Goal: Navigation & Orientation: Find specific page/section

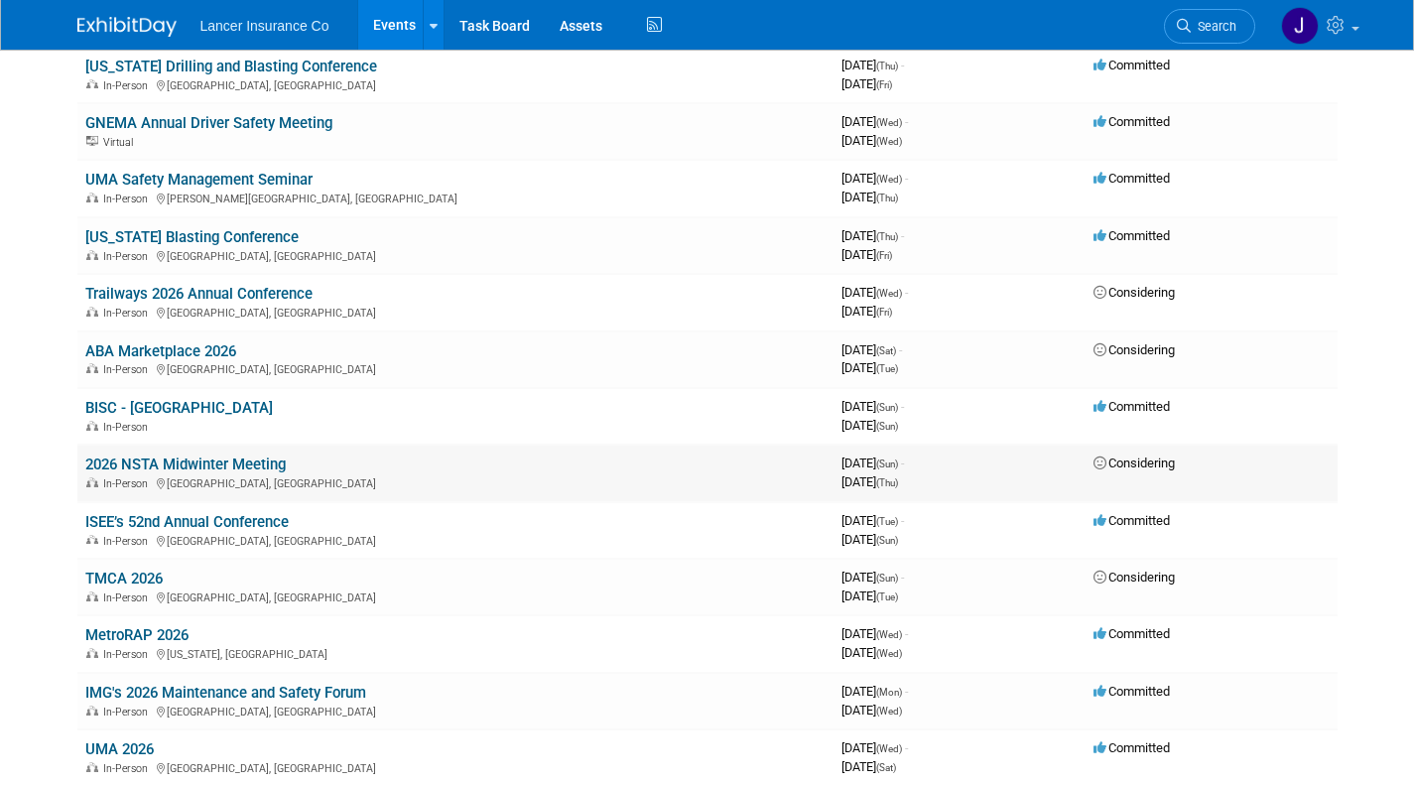
scroll to position [879, 0]
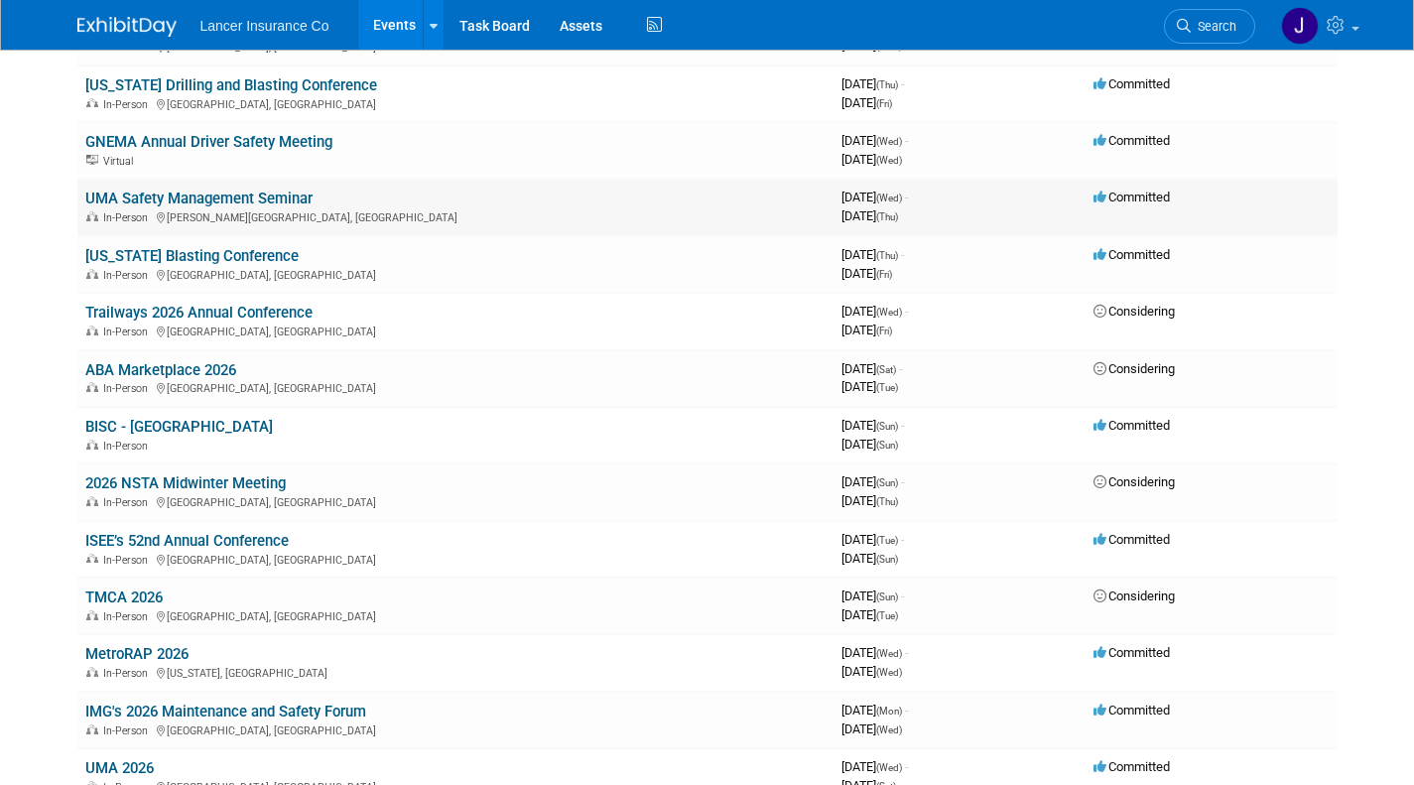
click at [188, 199] on link "UMA Safety Management Seminar" at bounding box center [198, 199] width 227 height 18
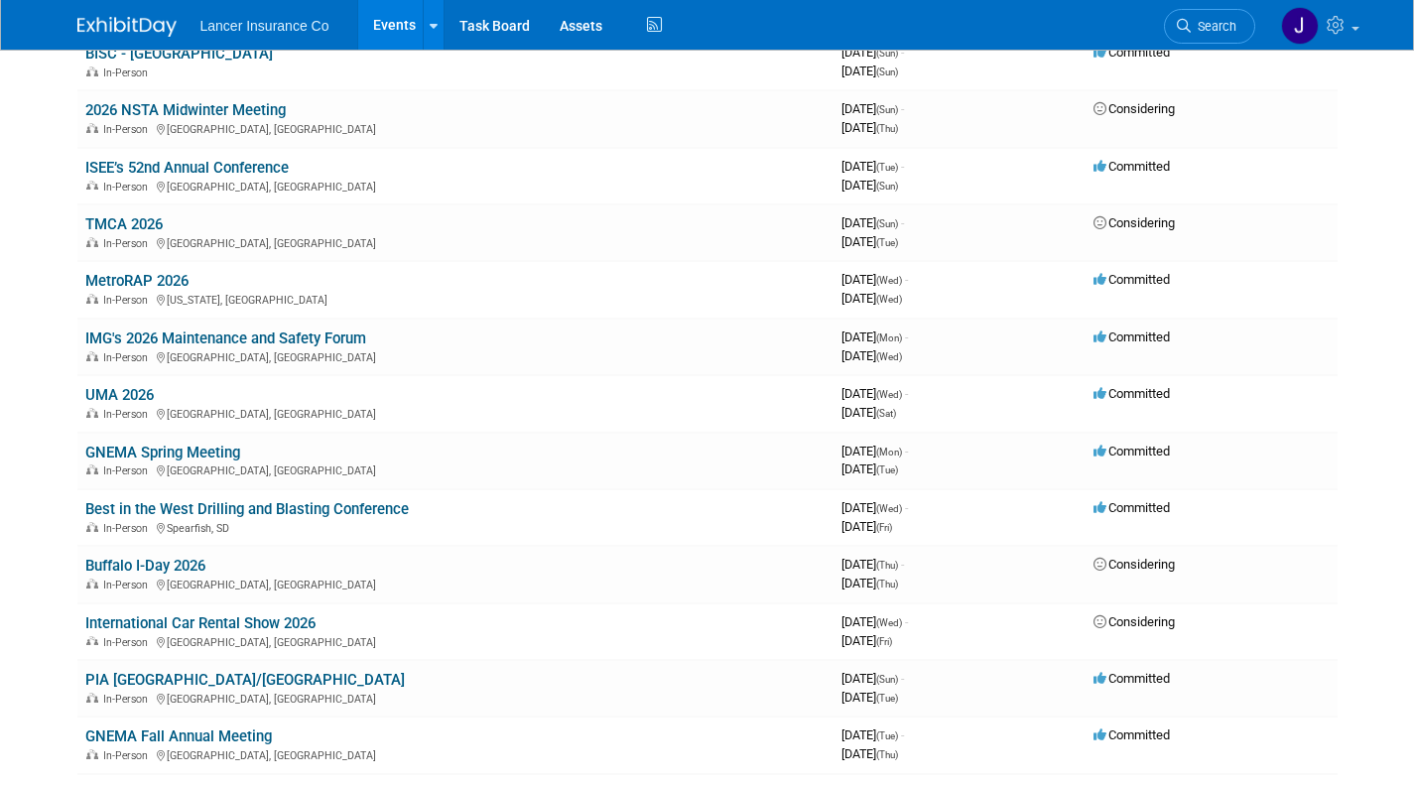
scroll to position [1340, 0]
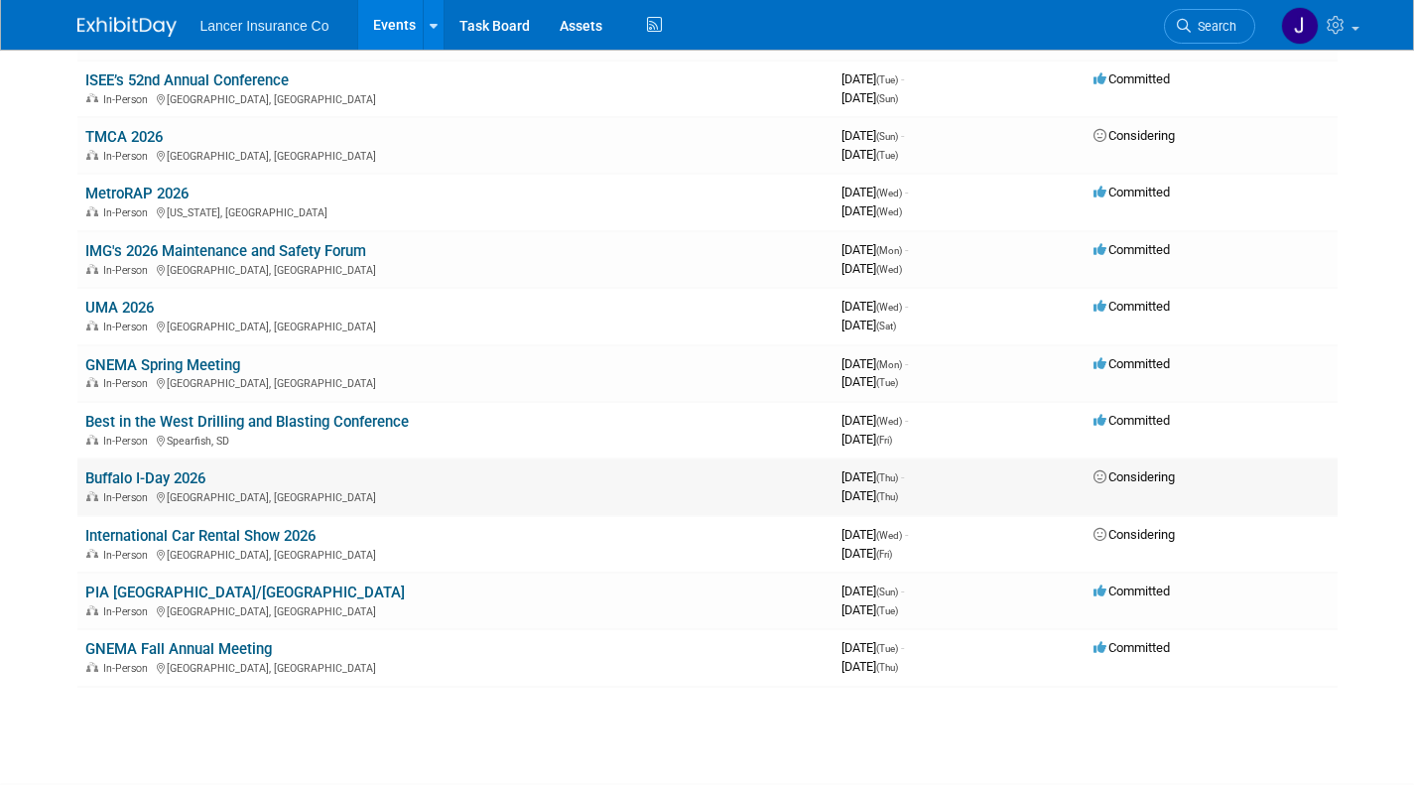
click at [90, 479] on link "Buffalo I-Day 2026" at bounding box center [145, 479] width 120 height 18
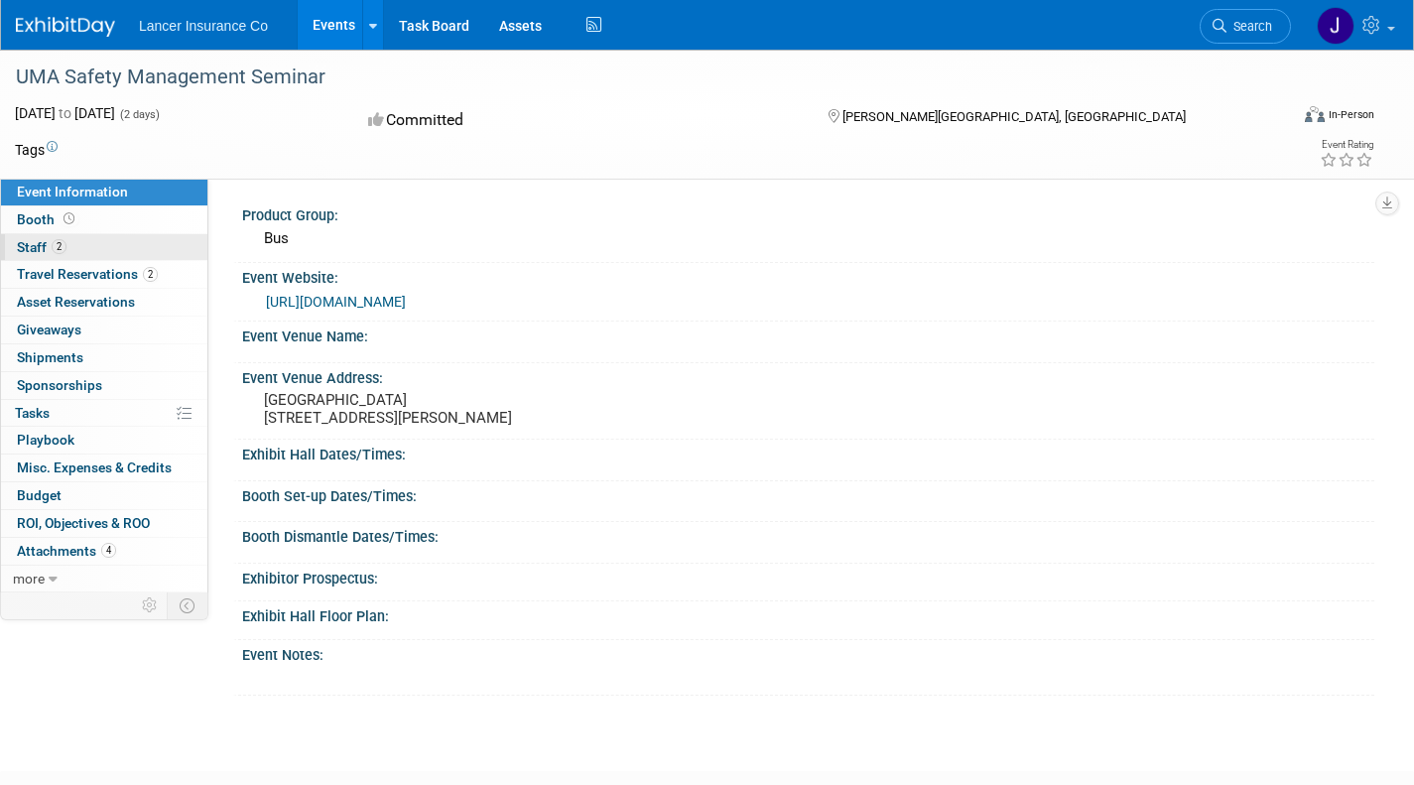
click at [52, 240] on span "Staff 2" at bounding box center [42, 247] width 50 height 16
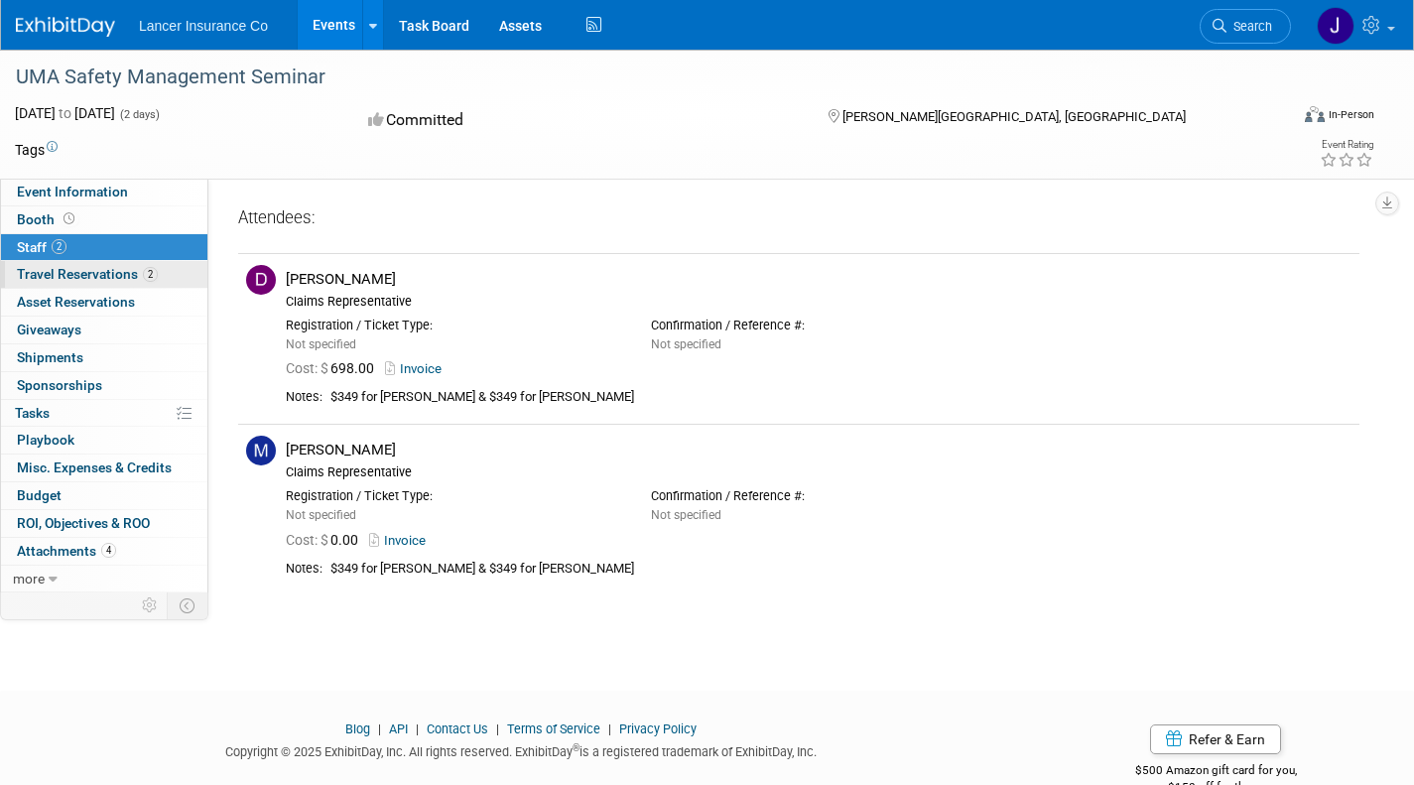
click at [135, 282] on span "Travel Reservations 2" at bounding box center [87, 274] width 141 height 16
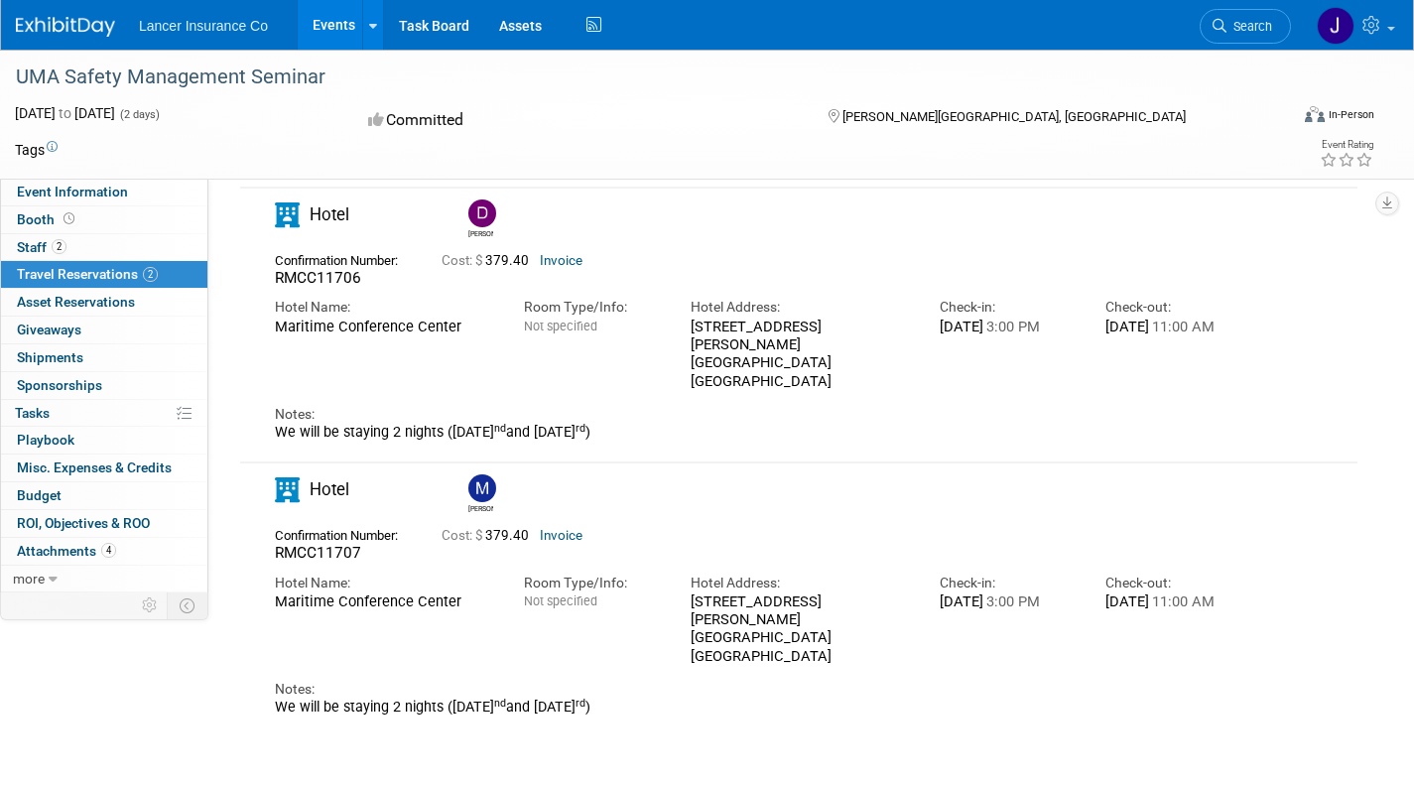
scroll to position [128, 0]
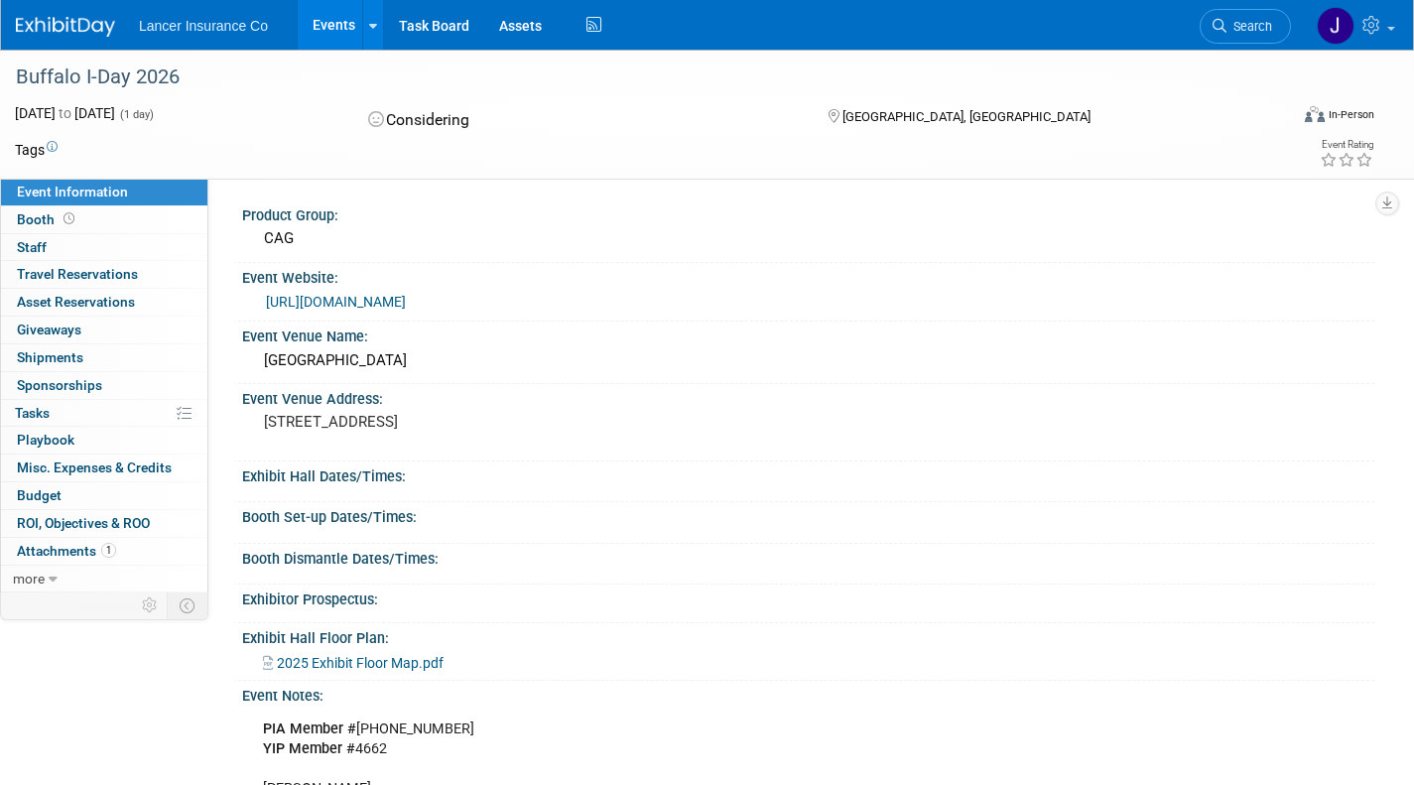
click at [360, 305] on link "https://buffaloiday.com/" at bounding box center [336, 302] width 140 height 16
